Goal: Task Accomplishment & Management: Manage account settings

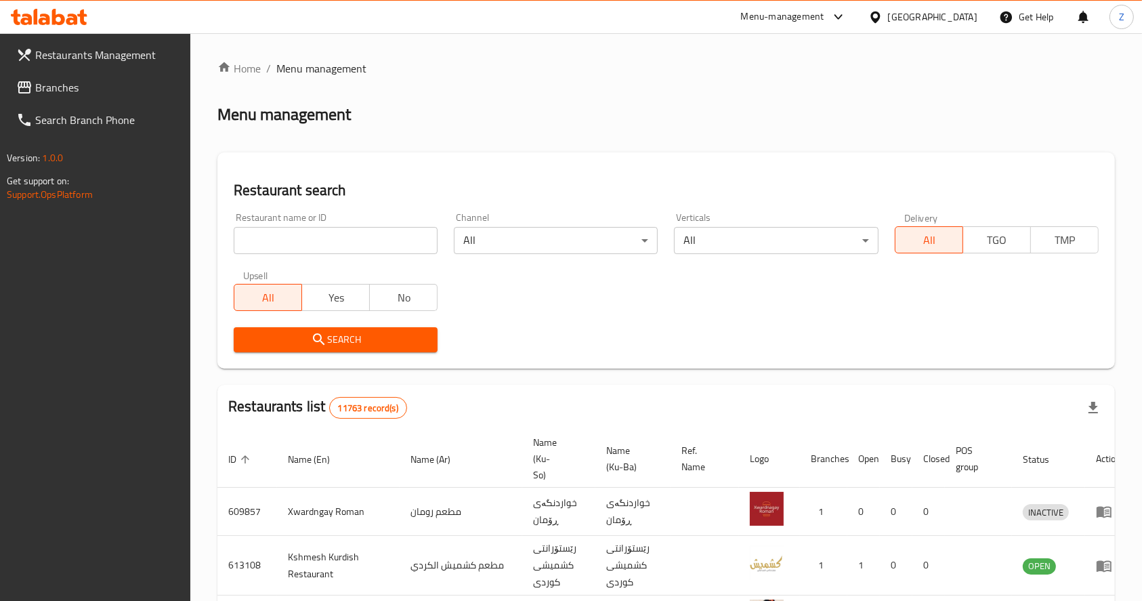
click at [374, 159] on div "Restaurant search Restaurant name or ID Restaurant name or ID Channel All ​ Ver…" at bounding box center [665, 260] width 897 height 216
click at [352, 253] on input "search" at bounding box center [336, 240] width 204 height 27
type input "كارما"
click button "Search" at bounding box center [336, 339] width 204 height 25
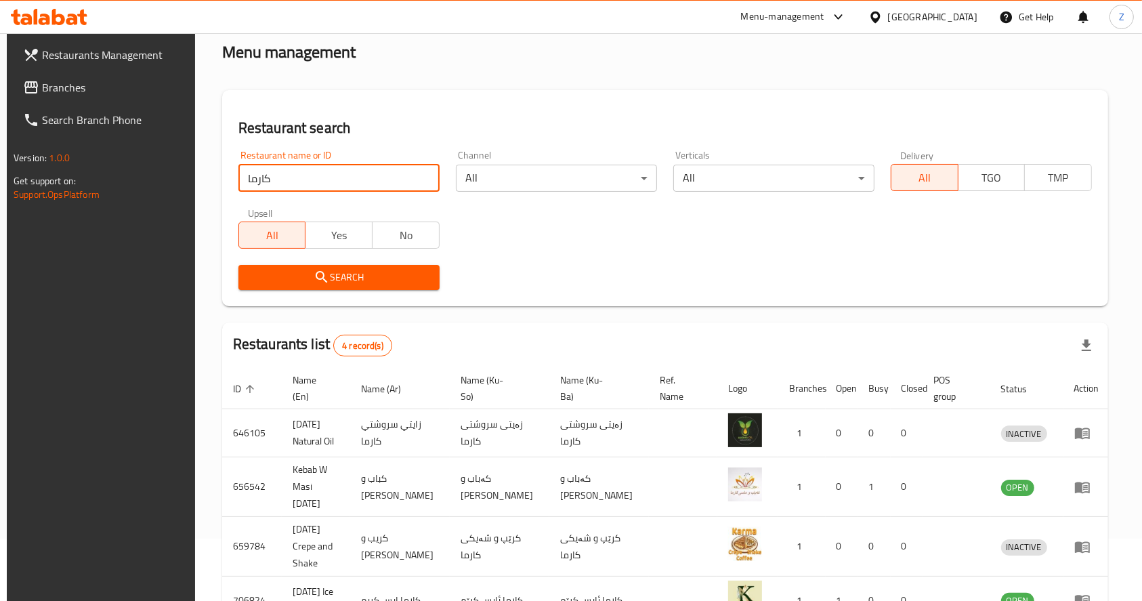
scroll to position [134, 0]
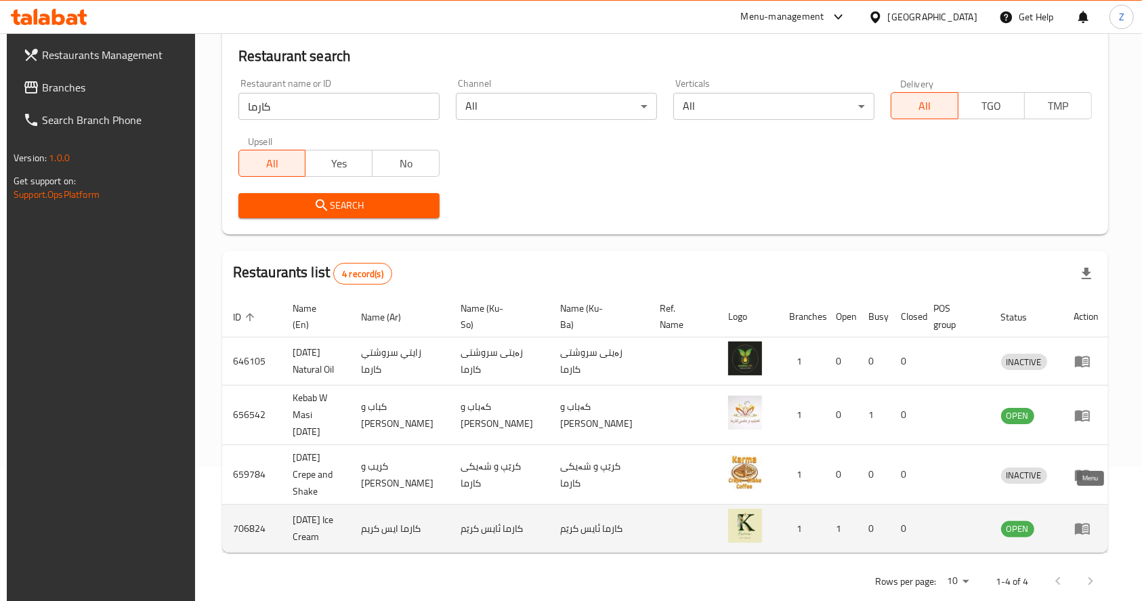
click at [1083, 523] on icon "enhanced table" at bounding box center [1082, 529] width 15 height 12
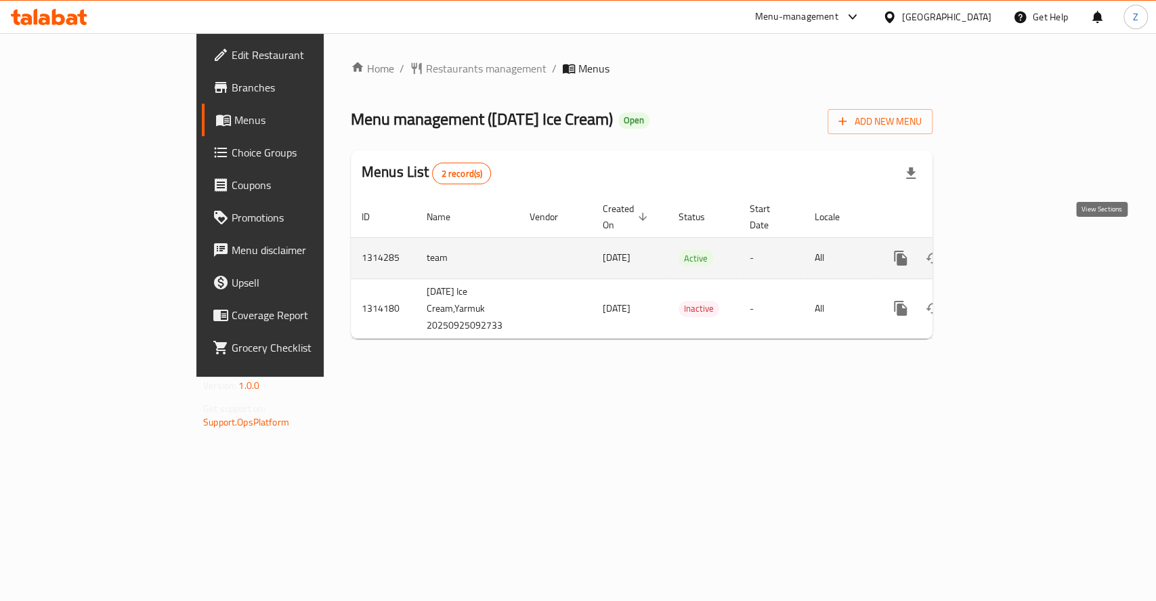
click at [1004, 252] on icon "enhanced table" at bounding box center [998, 258] width 12 height 12
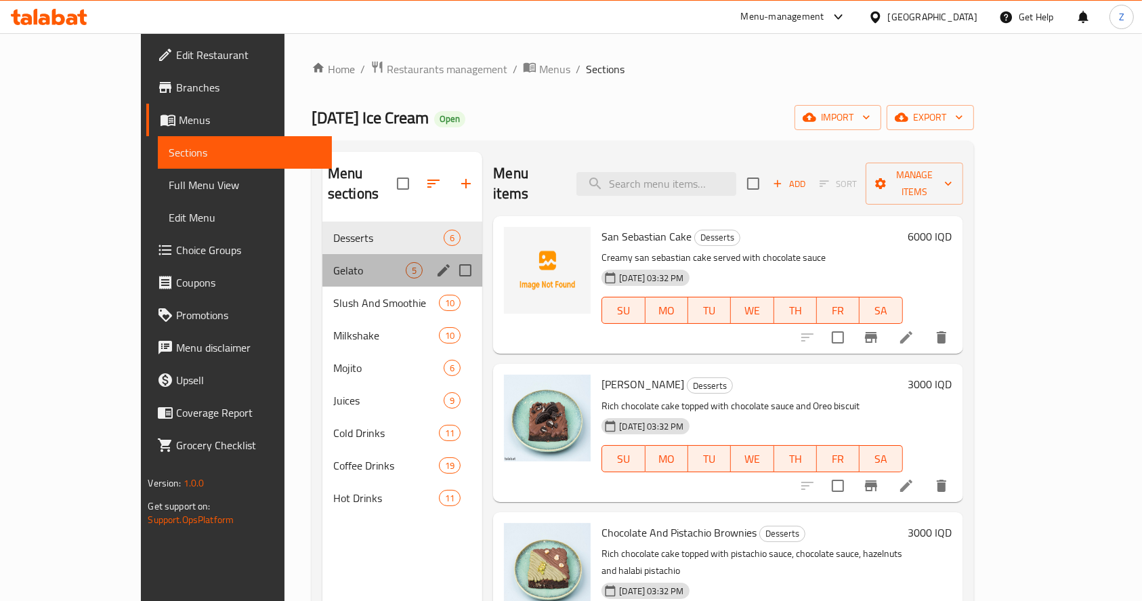
click at [322, 254] on div "Gelato 5" at bounding box center [402, 270] width 160 height 33
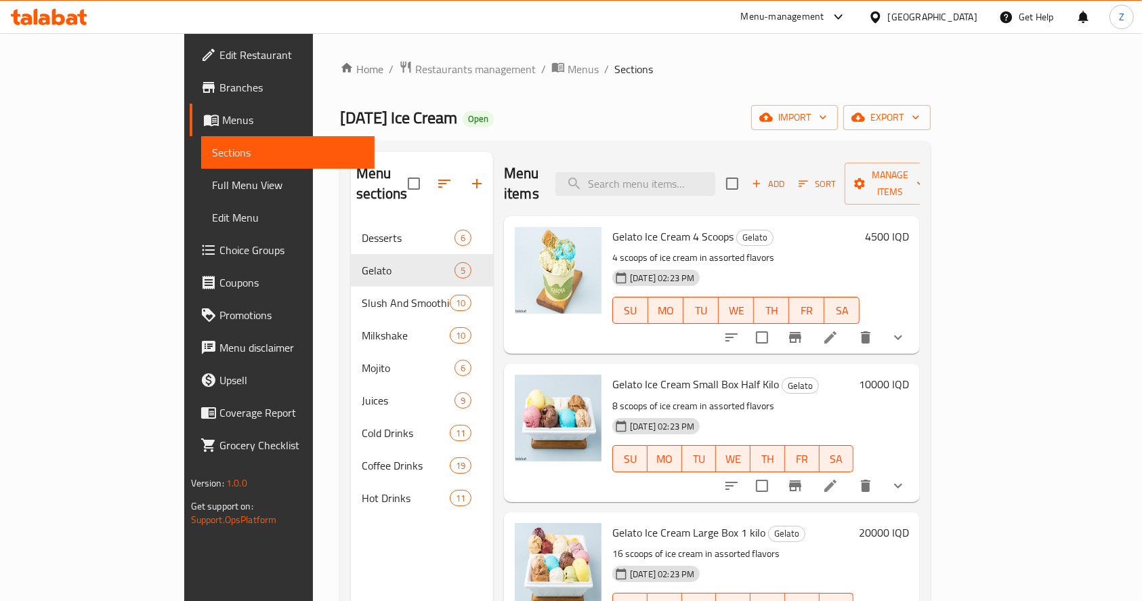
click at [849, 325] on li at bounding box center [830, 337] width 38 height 24
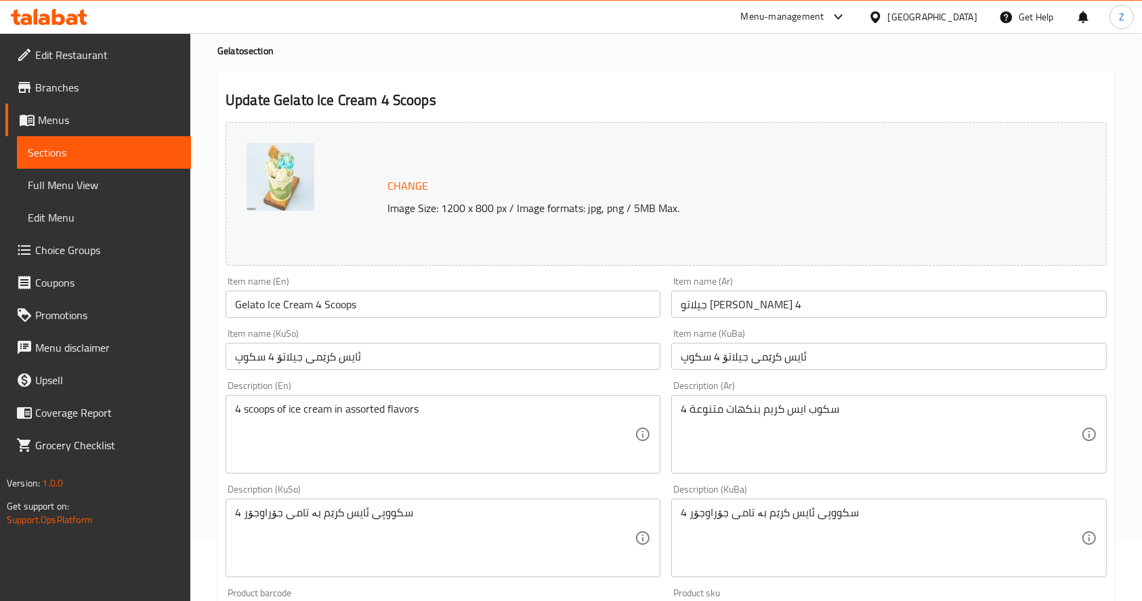
scroll to position [27, 0]
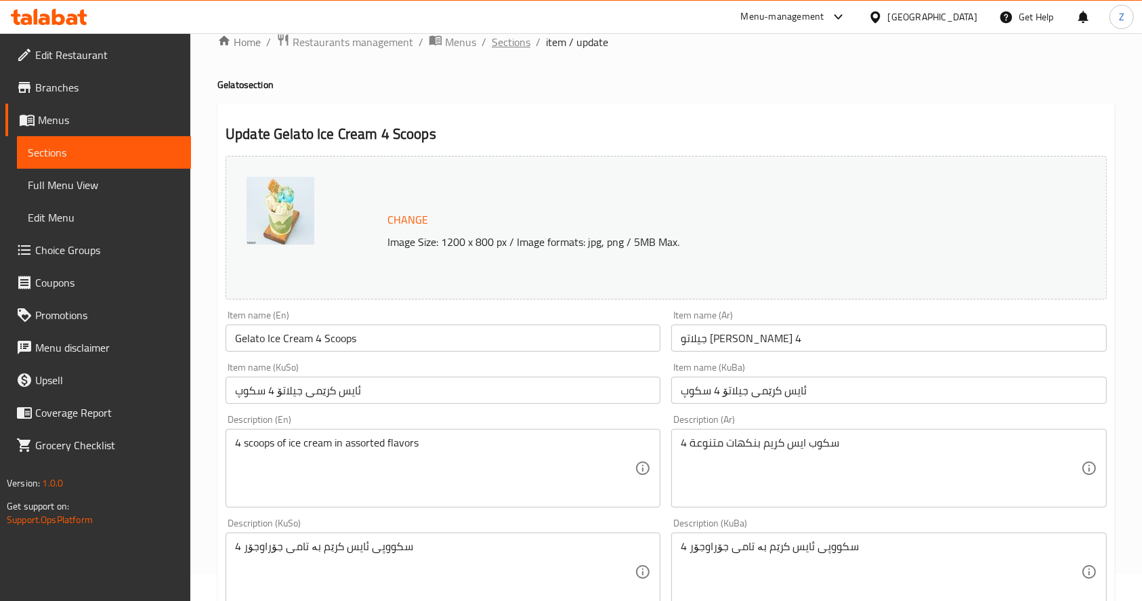
click at [497, 37] on span "Sections" at bounding box center [511, 42] width 39 height 16
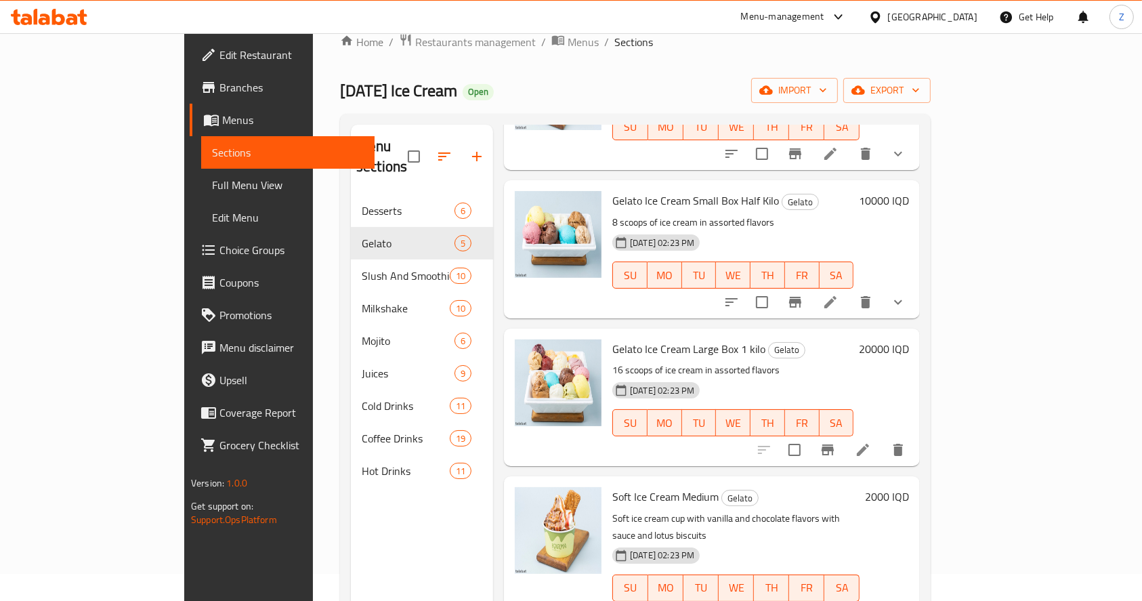
scroll to position [173, 0]
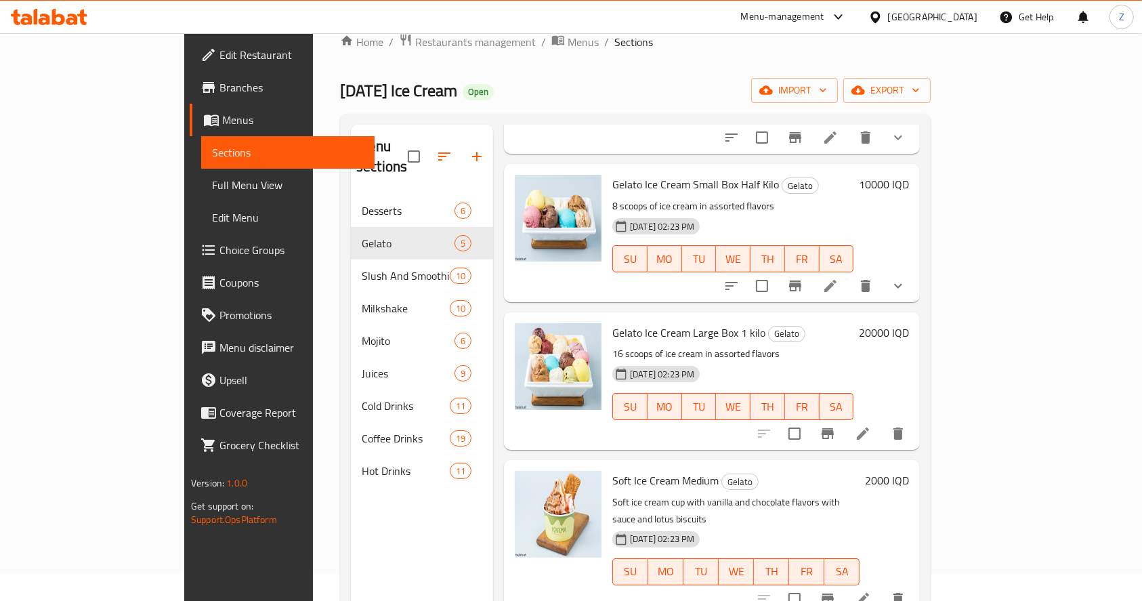
click at [838, 278] on icon at bounding box center [830, 286] width 16 height 16
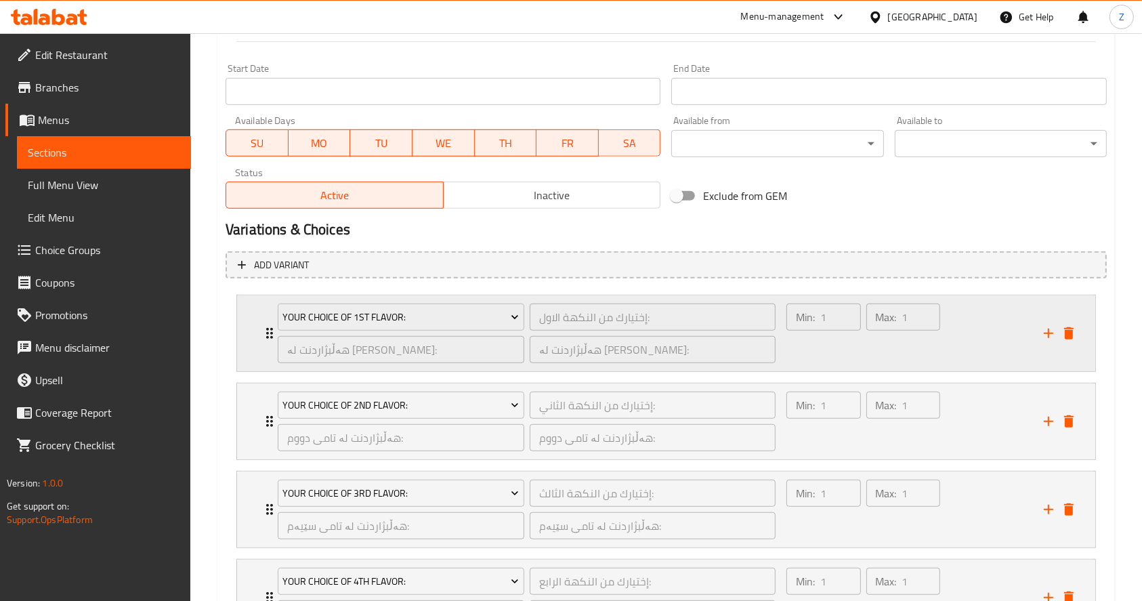
scroll to position [722, 0]
click at [257, 347] on div "Your Choice Of 1st Flavor: إختيارك من النكهة الاول: ​ هەڵبژاردنت لە تامی یەکەم:…" at bounding box center [666, 334] width 858 height 76
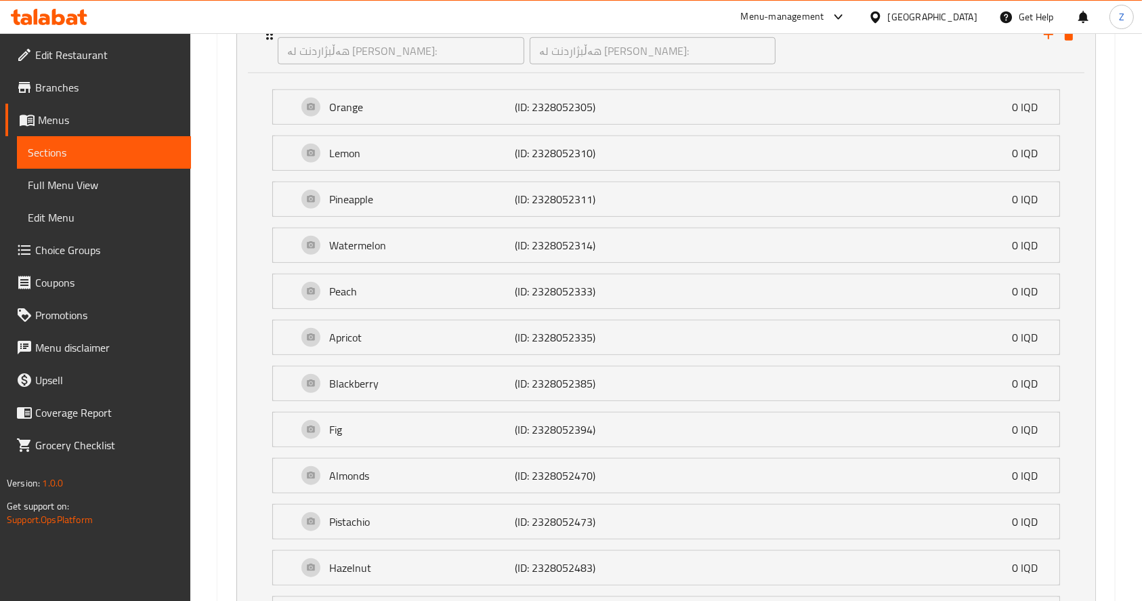
scroll to position [993, 0]
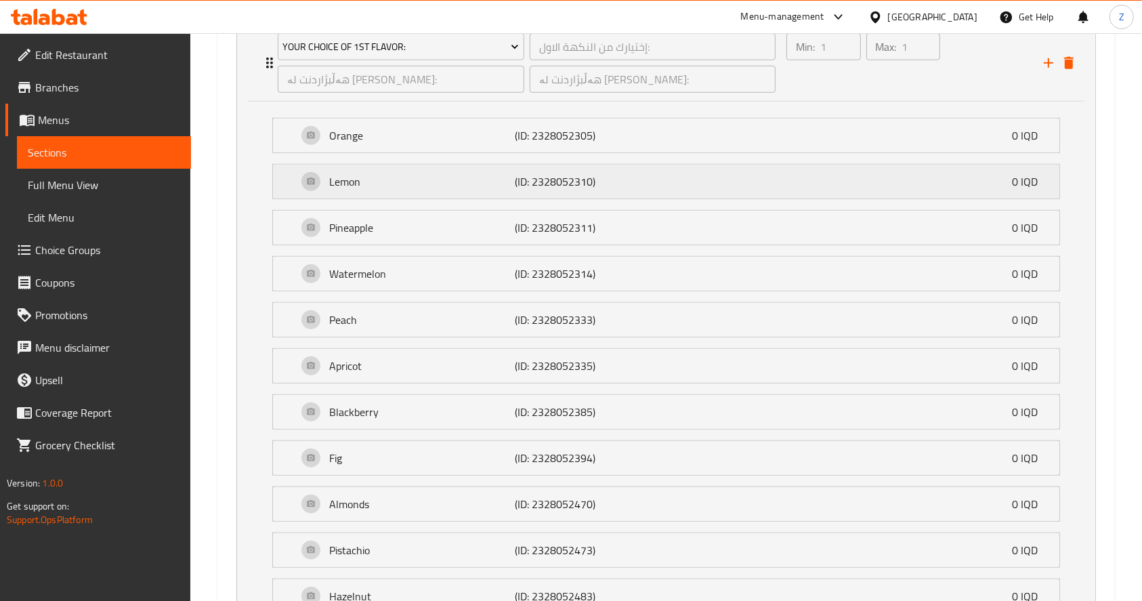
click at [393, 175] on p "Lemon" at bounding box center [422, 181] width 186 height 16
click at [393, 217] on input "Lemon" at bounding box center [536, 229] width 299 height 27
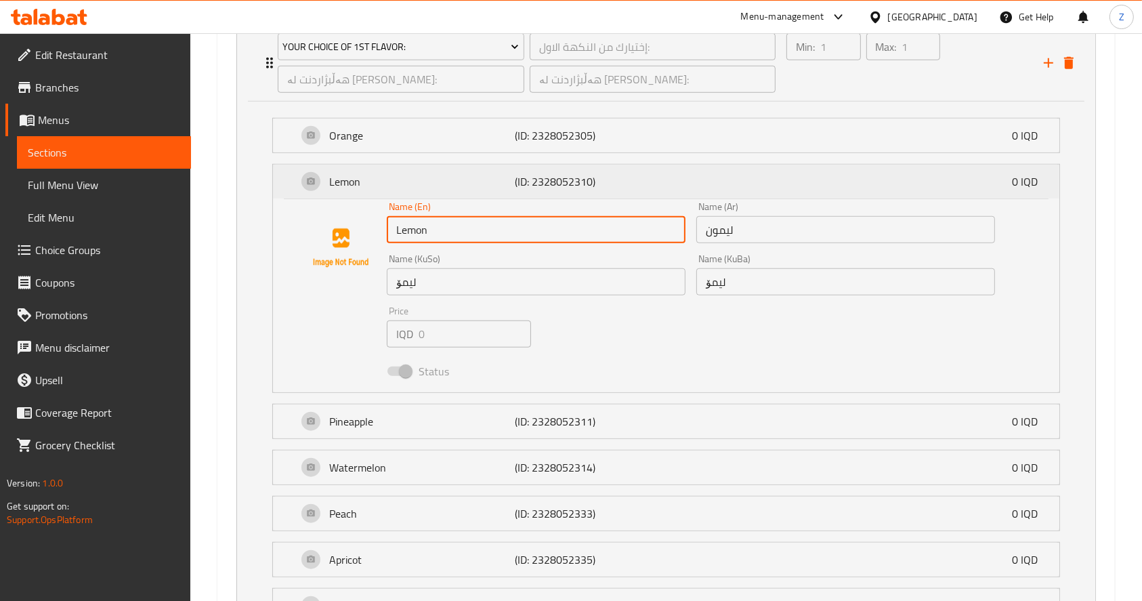
click at [362, 184] on p "Lemon" at bounding box center [422, 181] width 186 height 16
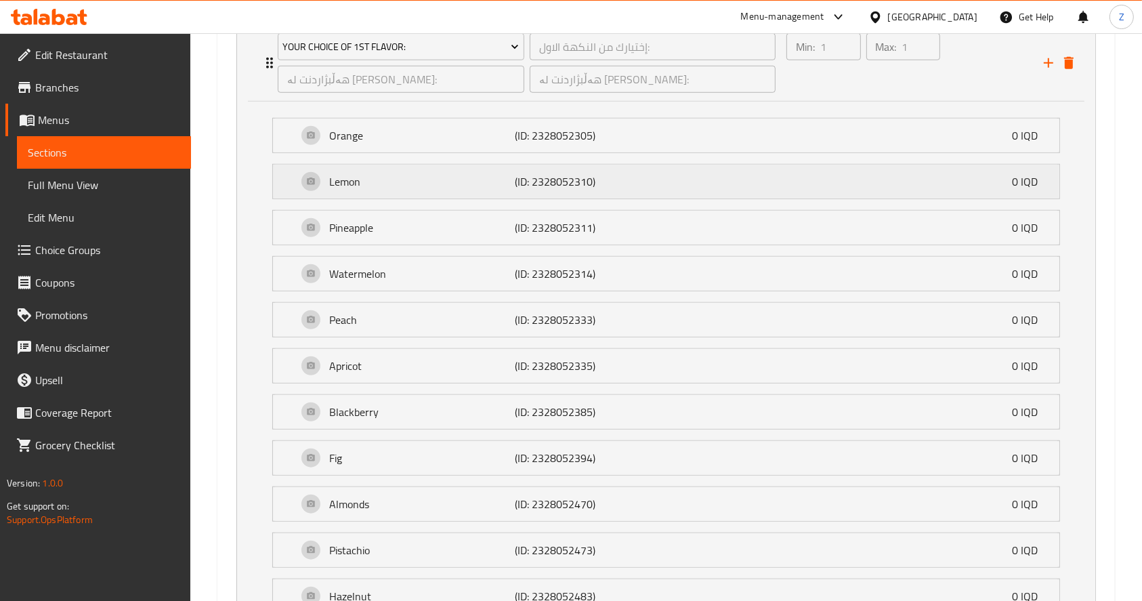
click at [387, 190] on div "Lemon (ID: 2328052310) 0 IQD" at bounding box center [670, 182] width 746 height 34
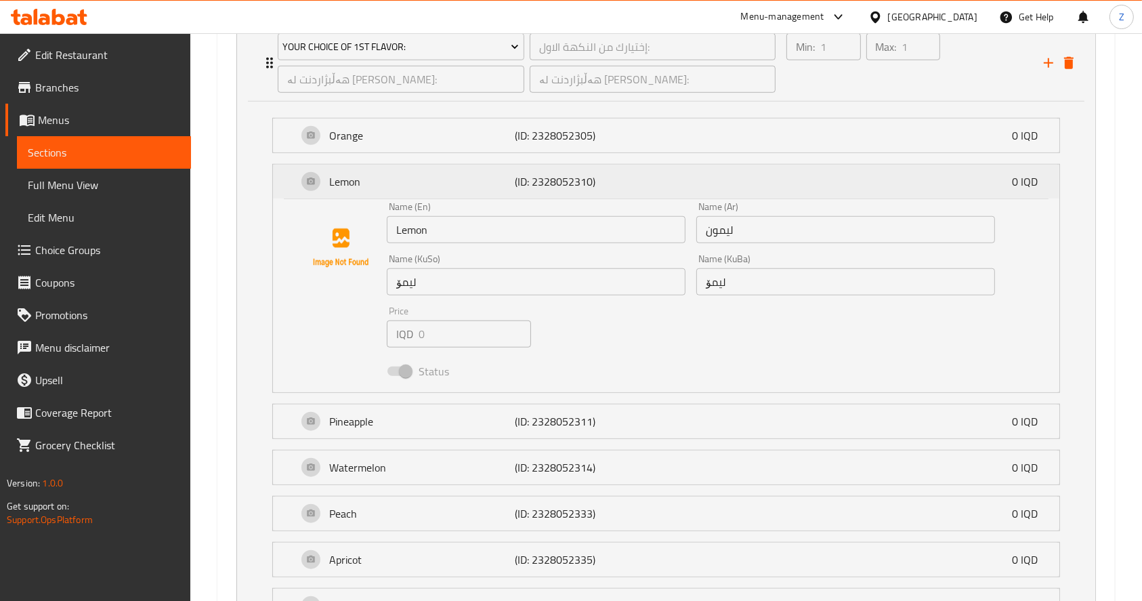
click at [387, 186] on p "Lemon" at bounding box center [422, 181] width 186 height 16
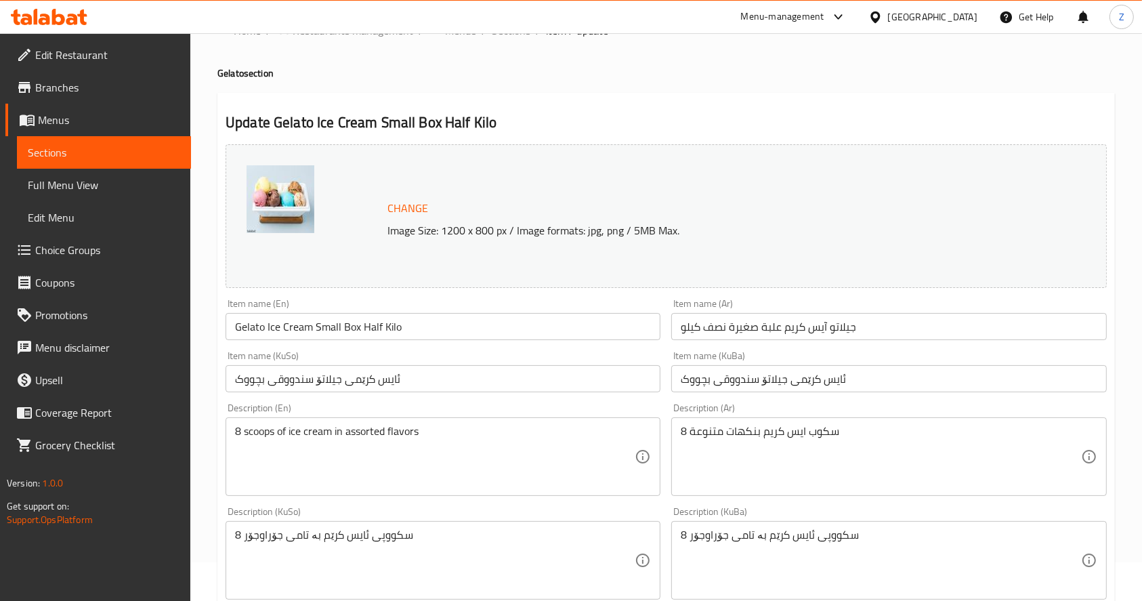
scroll to position [0, 0]
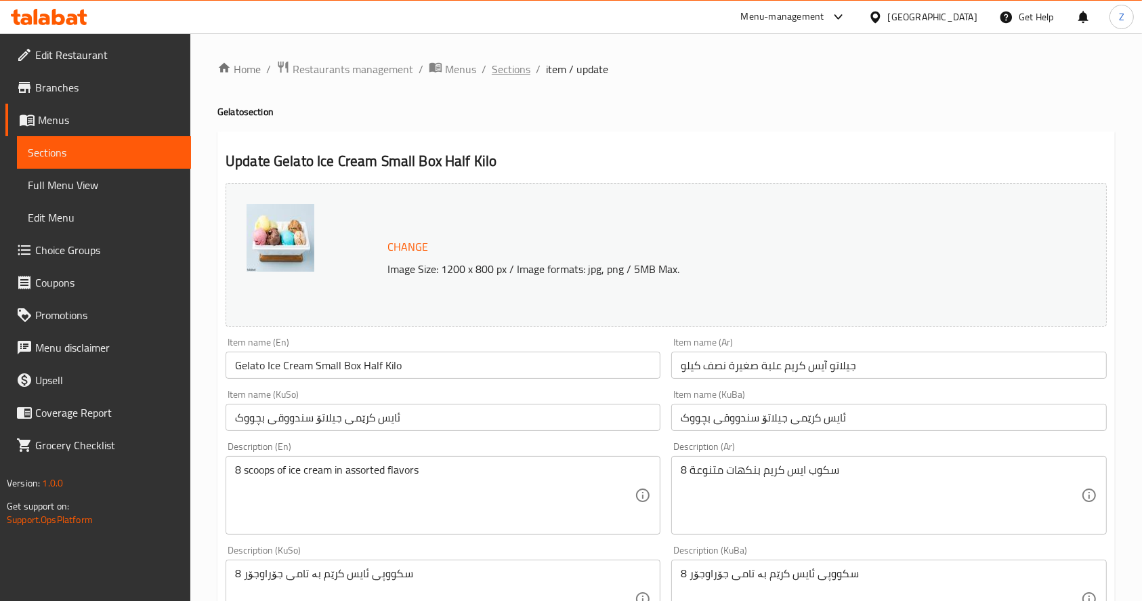
click at [509, 69] on span "Sections" at bounding box center [511, 69] width 39 height 16
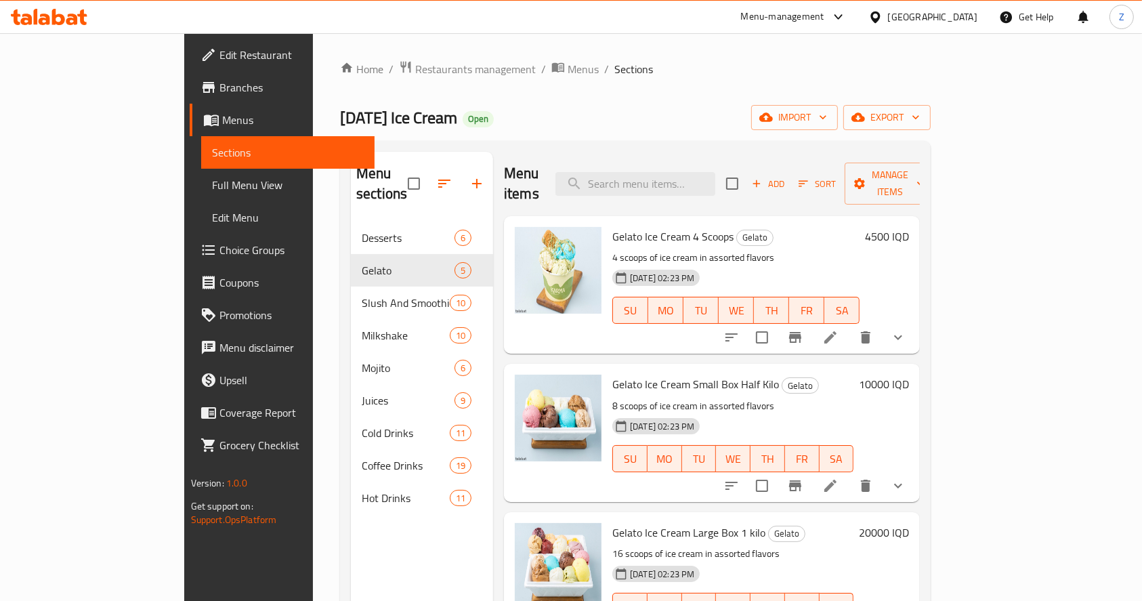
scroll to position [173, 0]
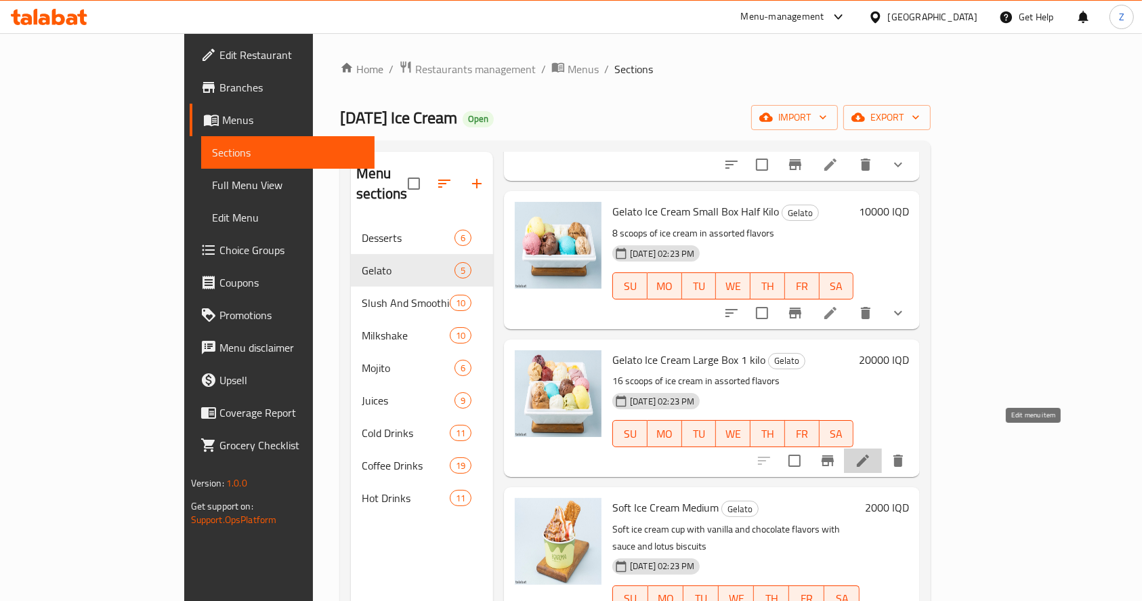
click at [869, 454] on icon at bounding box center [863, 460] width 12 height 12
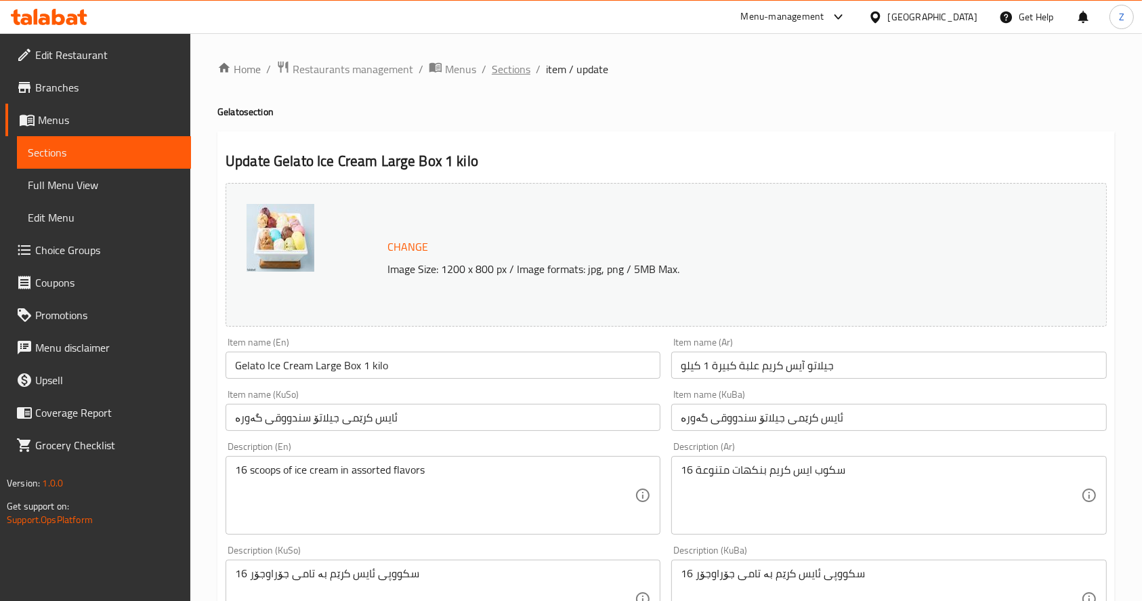
click at [517, 74] on span "Sections" at bounding box center [511, 69] width 39 height 16
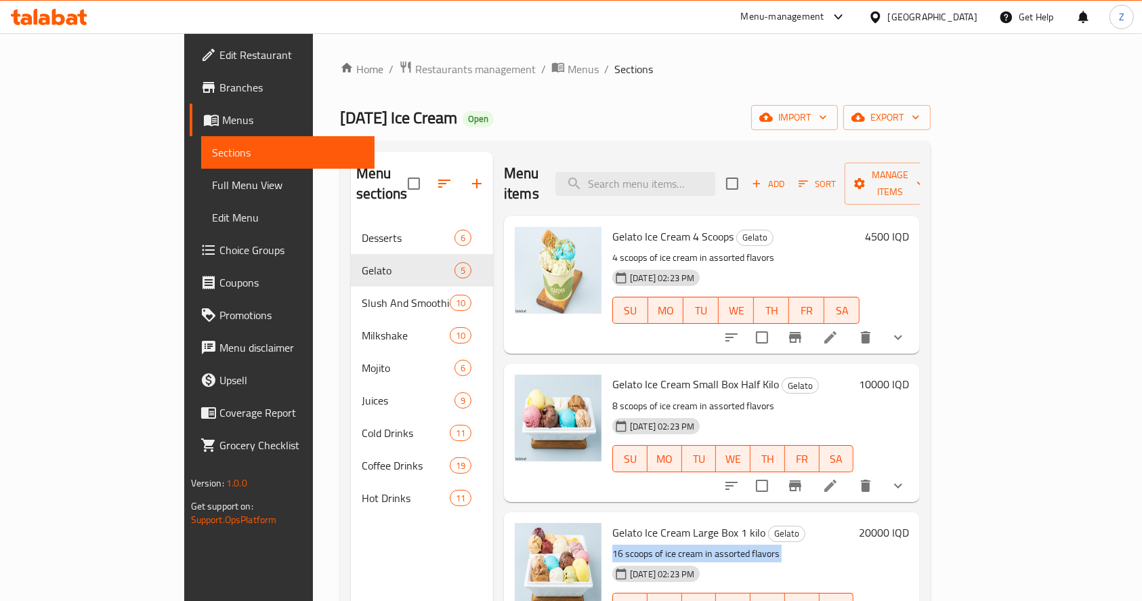
drag, startPoint x: 567, startPoint y: 534, endPoint x: 579, endPoint y: 544, distance: 14.9
click at [607, 544] on div "Gelato Ice Cream Large Box 1 kilo Gelato 16 scoops of ice cream in assorted fla…" at bounding box center [733, 580] width 252 height 127
click at [612, 545] on p "16 scoops of ice cream in assorted flavors" at bounding box center [732, 553] width 241 height 17
drag, startPoint x: 572, startPoint y: 530, endPoint x: 563, endPoint y: 527, distance: 9.4
click at [607, 528] on div "Gelato Ice Cream Large Box 1 kilo Gelato 16 scoops of ice cream in assorted fla…" at bounding box center [733, 580] width 252 height 127
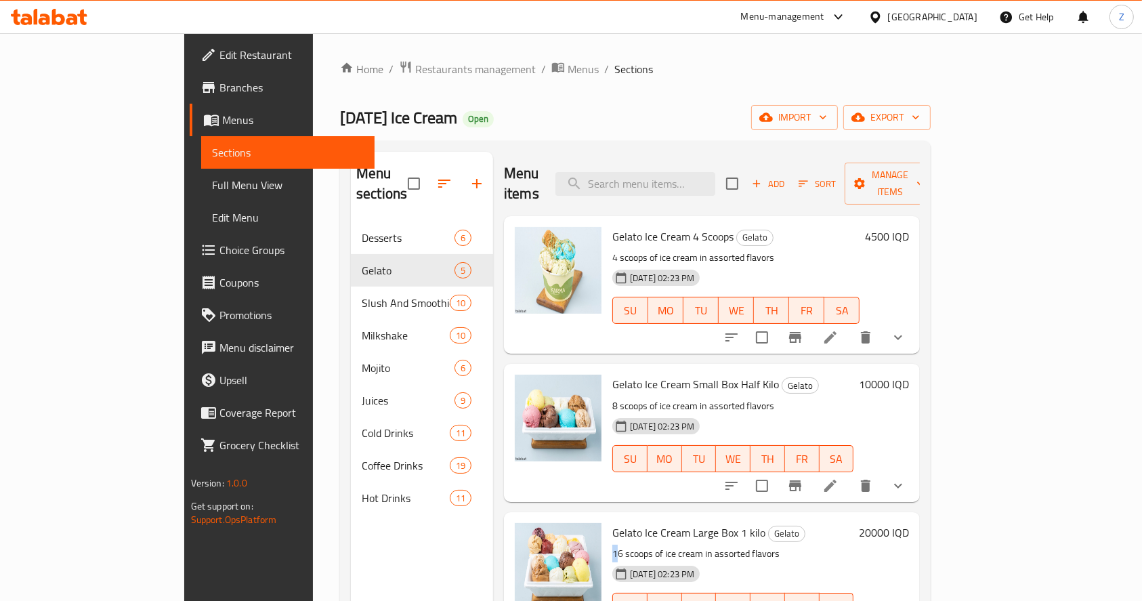
click at [612, 545] on p "16 scoops of ice cream in assorted flavors" at bounding box center [732, 553] width 241 height 17
drag, startPoint x: 569, startPoint y: 532, endPoint x: 575, endPoint y: 536, distance: 7.3
click at [612, 545] on p "16 scoops of ice cream in assorted flavors" at bounding box center [732, 553] width 241 height 17
click at [607, 532] on div "Gelato Ice Cream Large Box 1 kilo Gelato 16 scoops of ice cream in assorted fla…" at bounding box center [733, 580] width 252 height 127
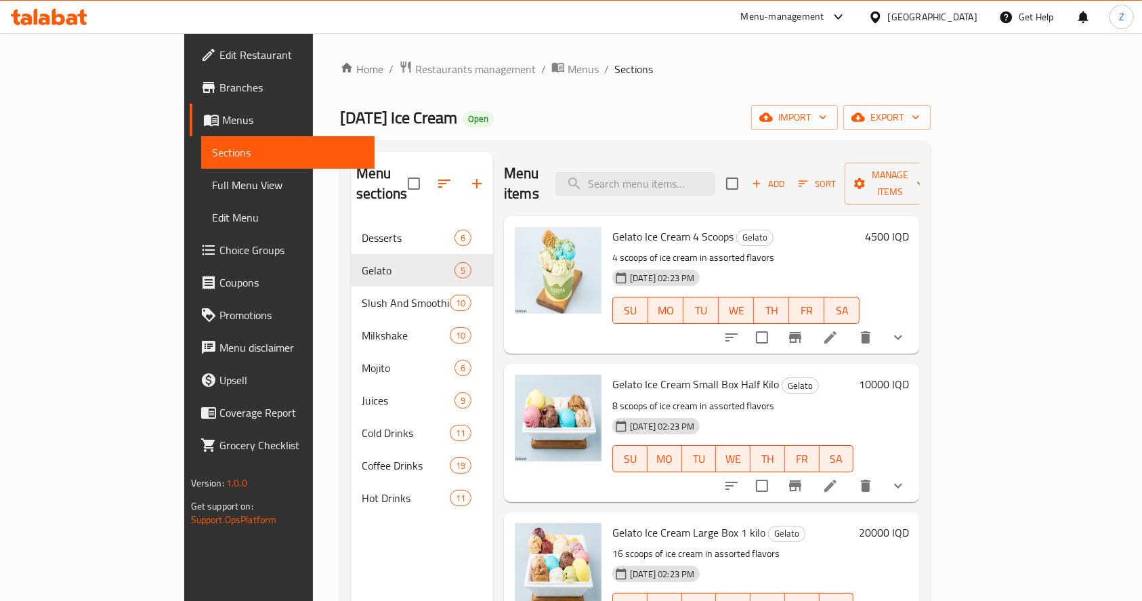
click at [612, 545] on p "16 scoops of ice cream in assorted flavors" at bounding box center [732, 553] width 241 height 17
